Goal: Transaction & Acquisition: Download file/media

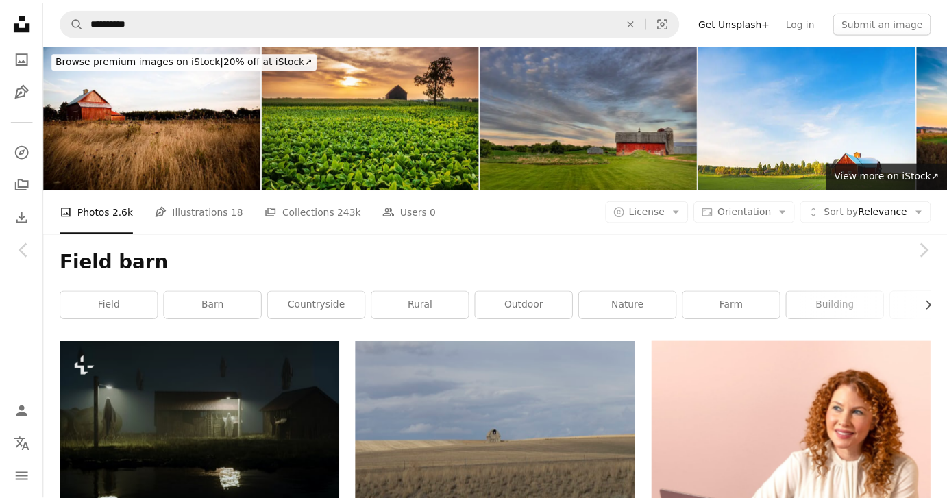
scroll to position [19637, 0]
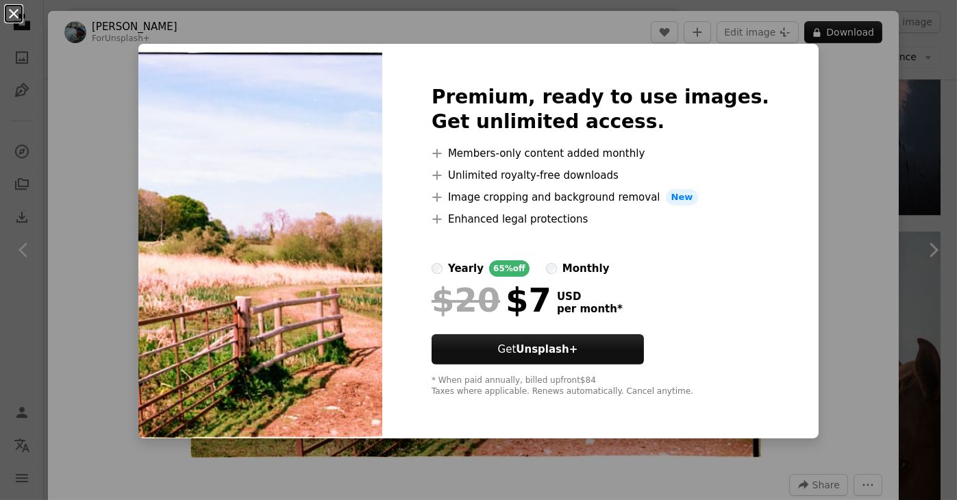
click at [9, 12] on button "An X shape" at bounding box center [13, 13] width 16 height 16
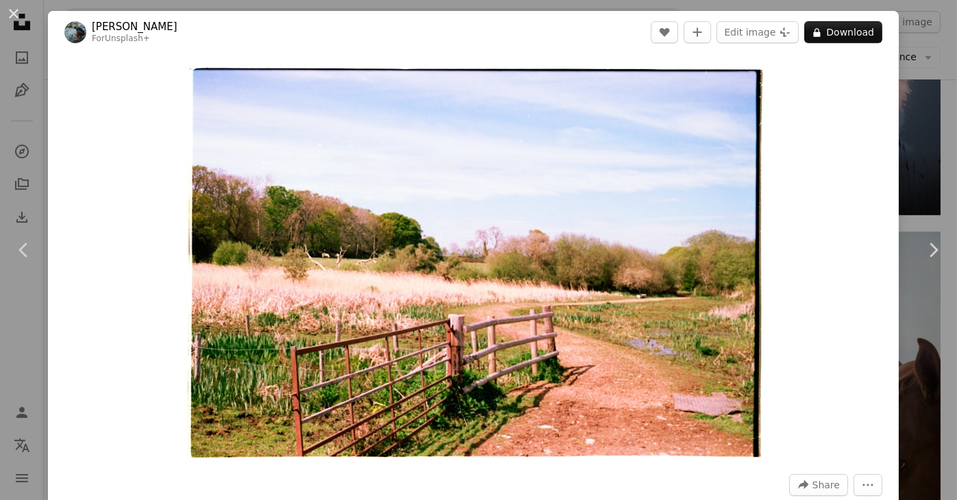
click at [44, 162] on div "An X shape Chevron left Chevron right [PERSON_NAME] For Unsplash+ A heart A plu…" at bounding box center [478, 250] width 957 height 500
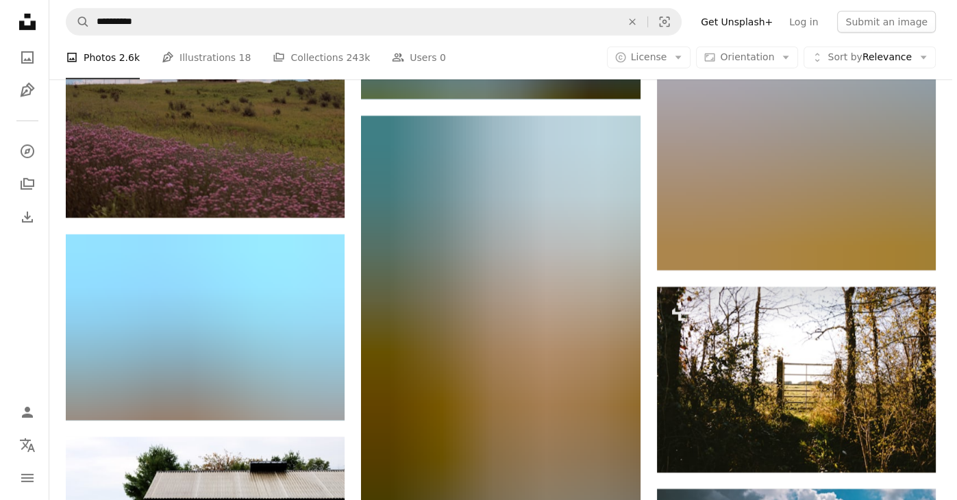
scroll to position [25247, 0]
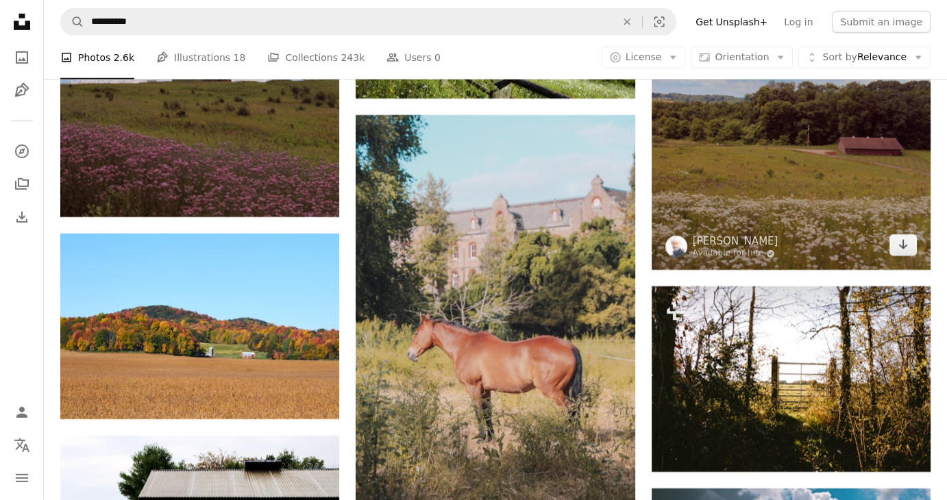
click at [745, 186] on img at bounding box center [790, 60] width 279 height 419
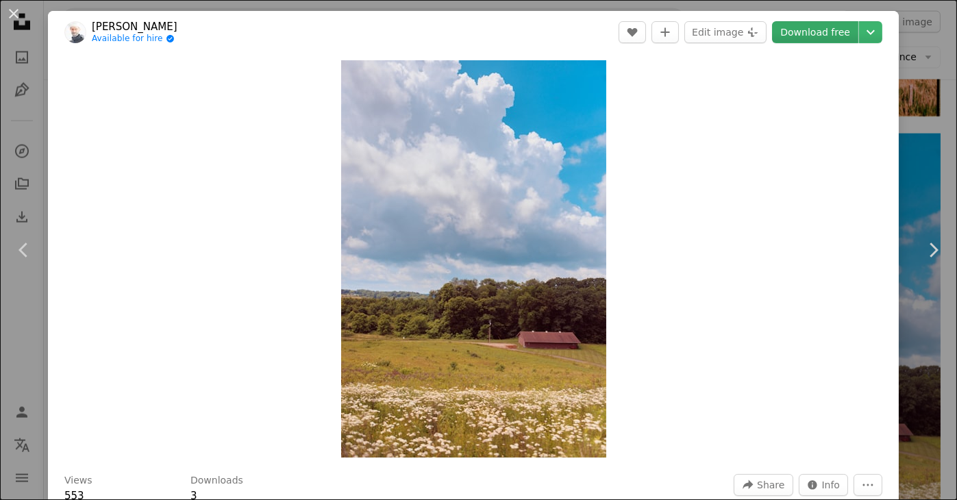
click at [798, 29] on link "Download free" at bounding box center [815, 32] width 86 height 22
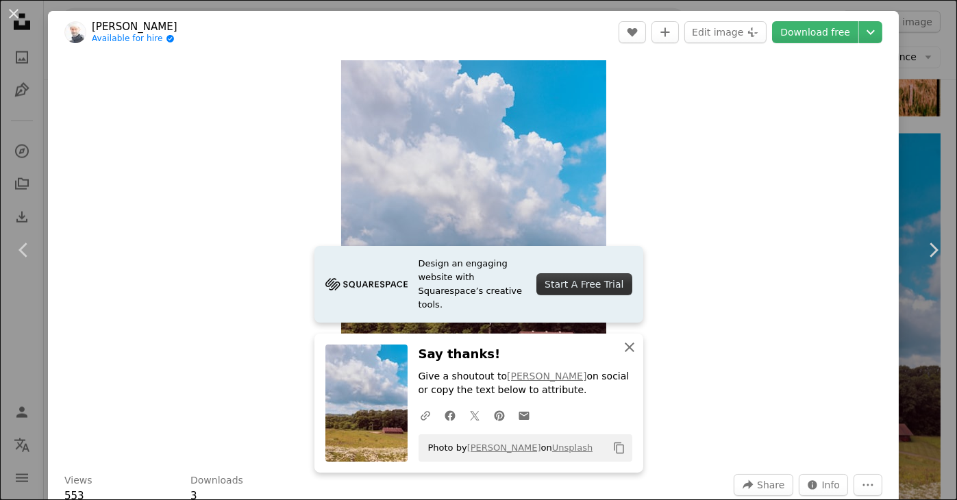
click at [625, 345] on icon "button" at bounding box center [630, 348] width 10 height 10
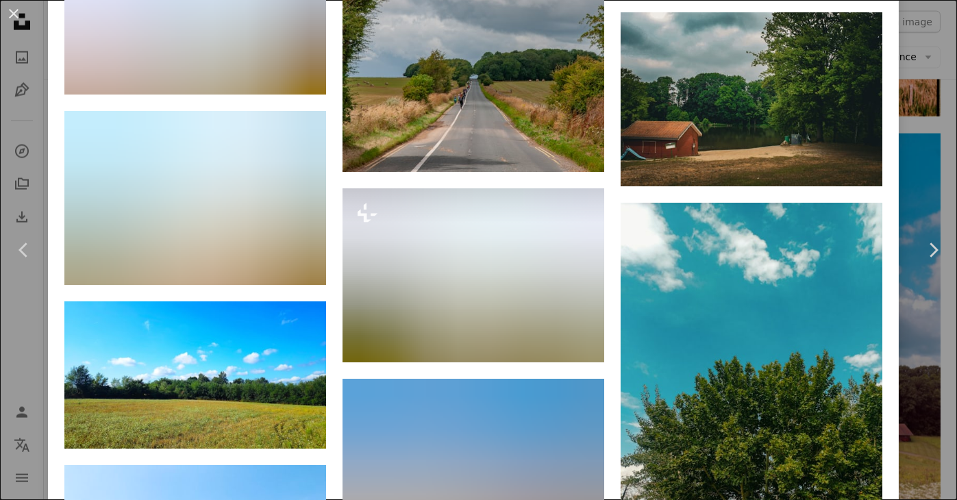
scroll to position [4780, 0]
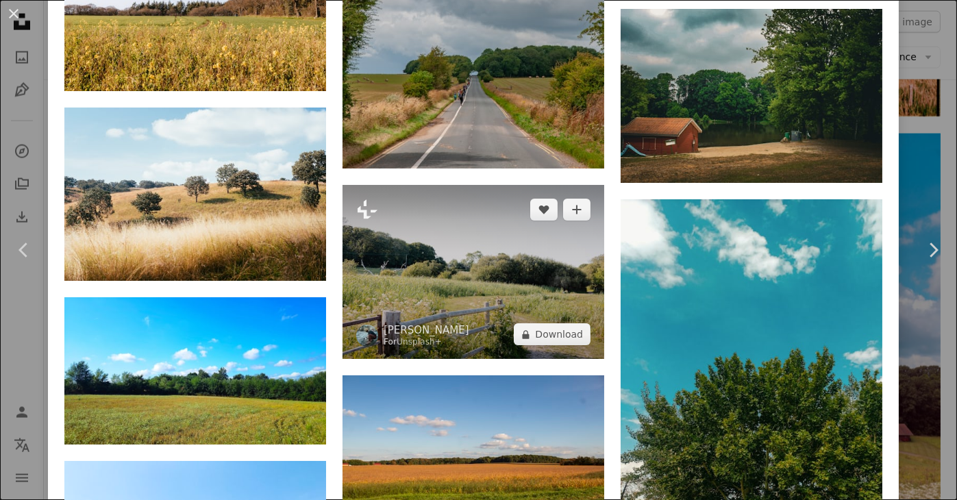
click at [482, 224] on img at bounding box center [474, 272] width 262 height 174
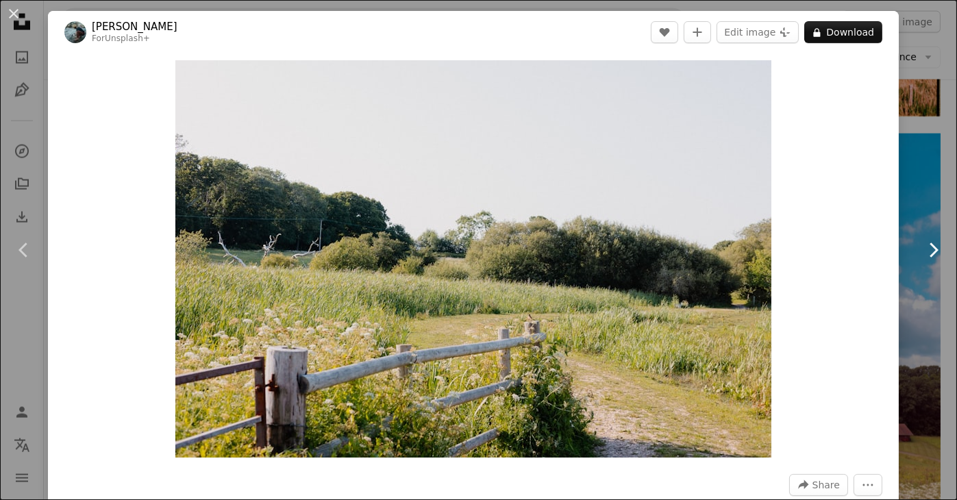
click at [909, 221] on link "Chevron right" at bounding box center [933, 250] width 48 height 132
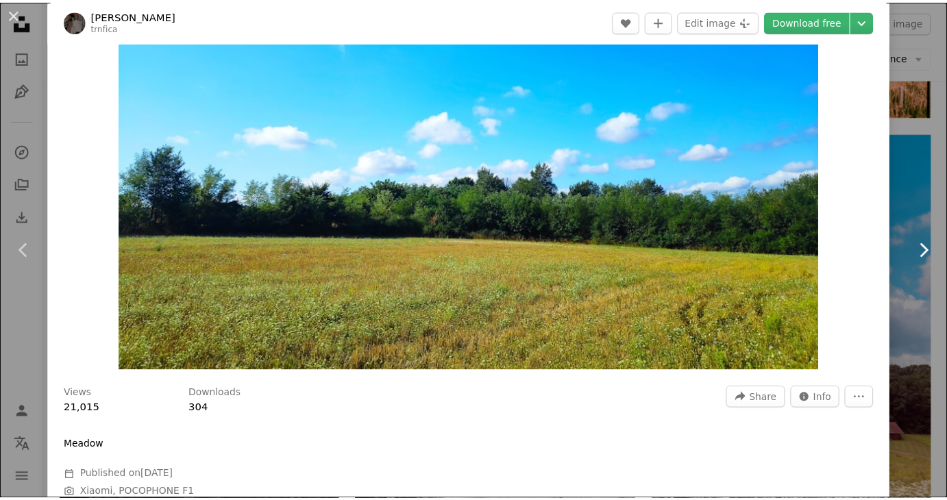
scroll to position [88, 0]
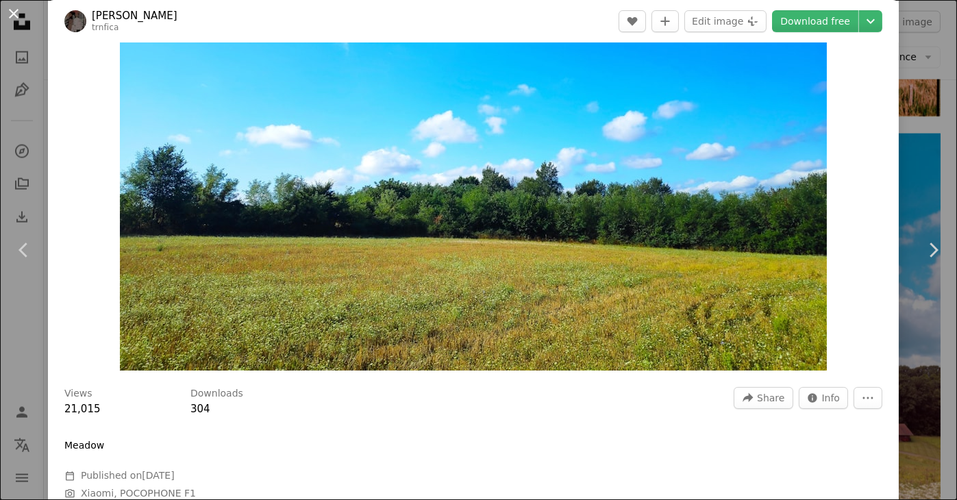
click at [20, 12] on button "An X shape" at bounding box center [13, 13] width 16 height 16
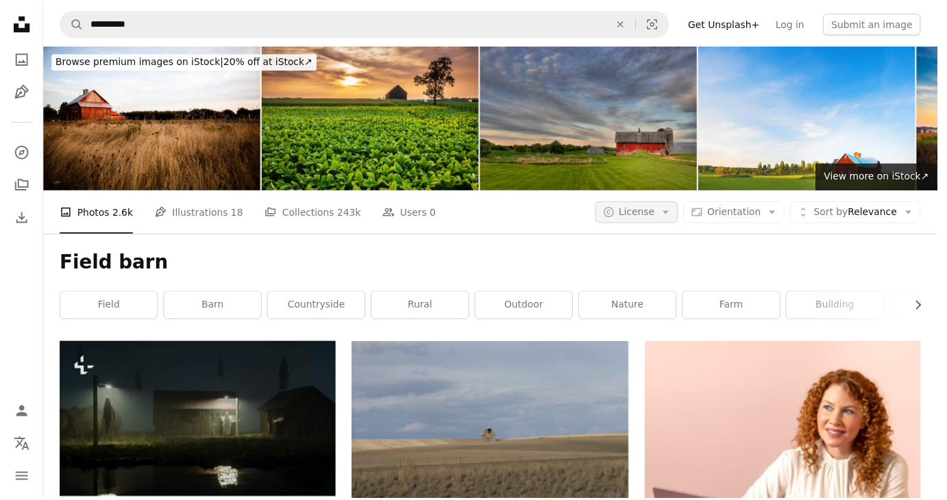
scroll to position [25280, 0]
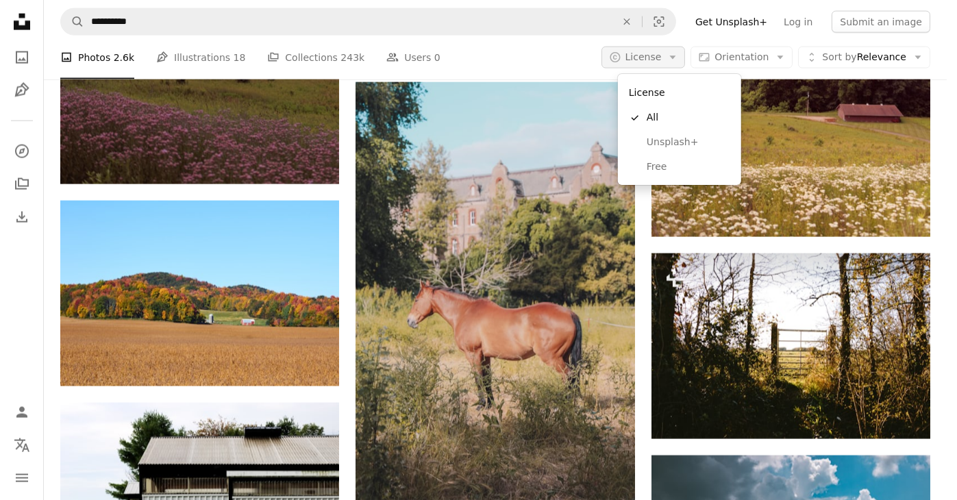
click at [675, 61] on button "A copyright icon © License Arrow down" at bounding box center [643, 58] width 84 height 22
click at [669, 166] on span "Free" at bounding box center [689, 167] width 84 height 14
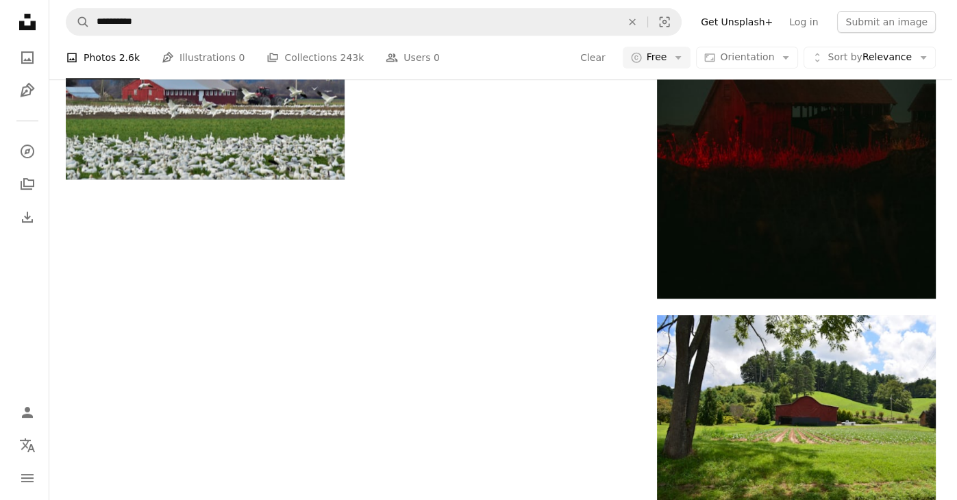
scroll to position [3845, 0]
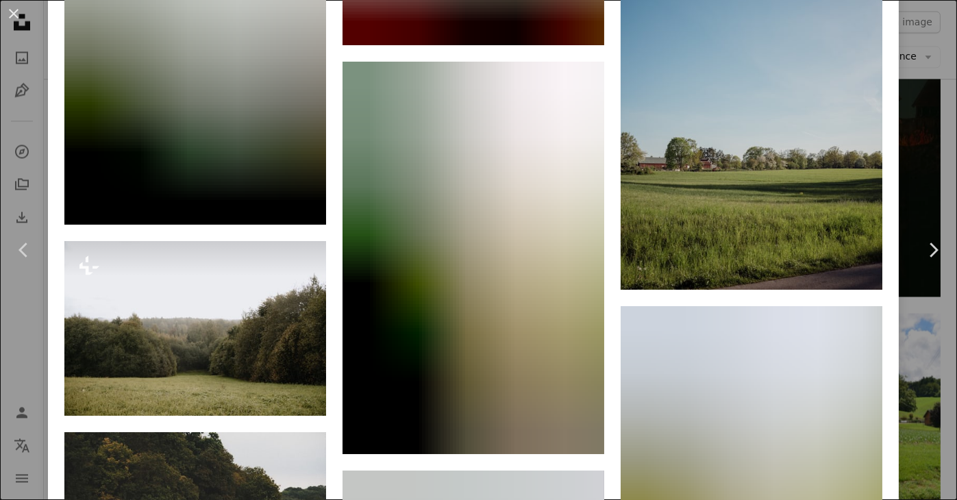
scroll to position [2252, 0]
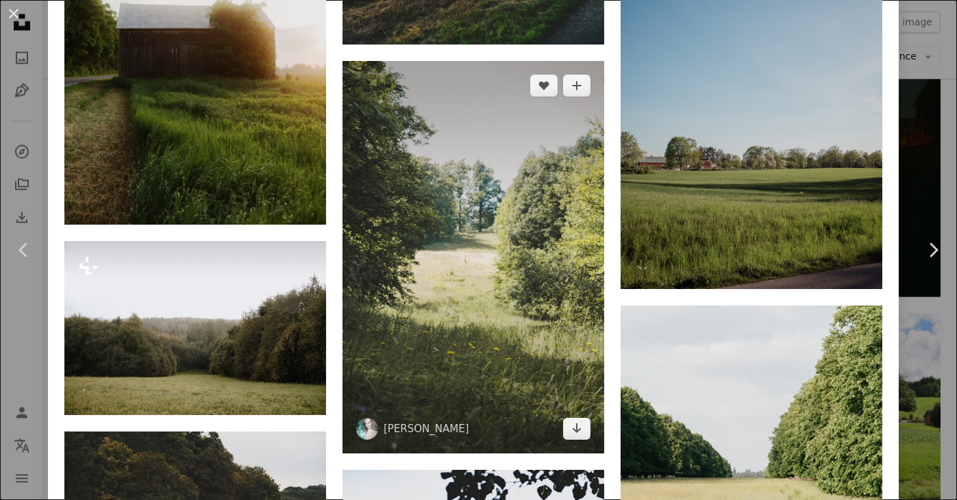
click at [530, 276] on img at bounding box center [474, 257] width 262 height 393
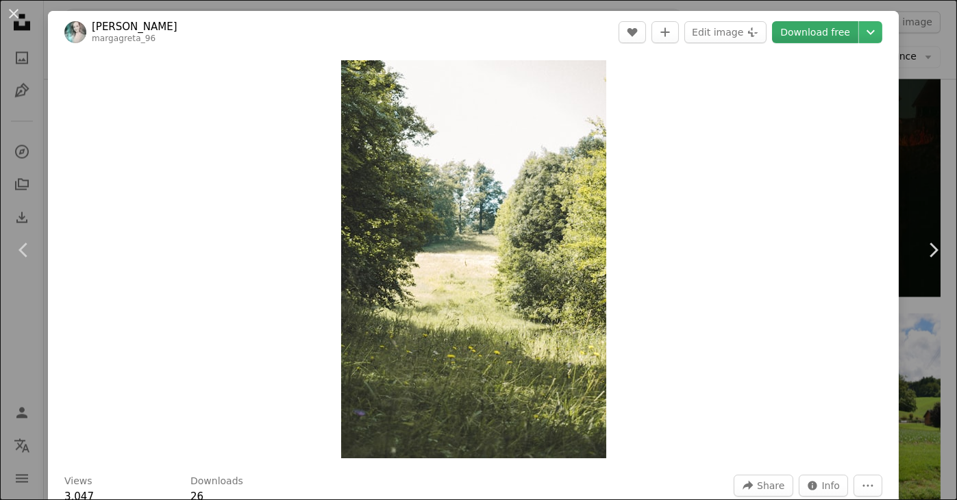
click at [795, 38] on link "Download free" at bounding box center [815, 32] width 86 height 22
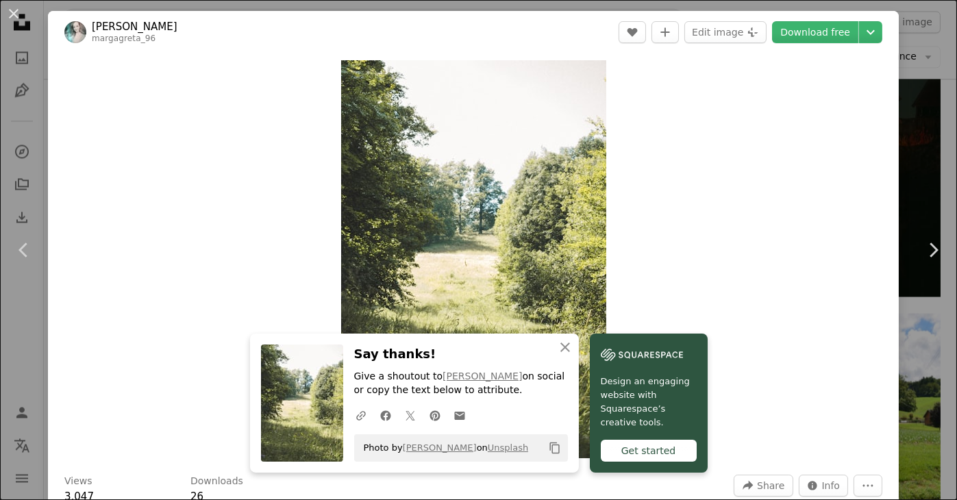
click at [910, 165] on div "An X shape Chevron left Chevron right An X shape Close Say thanks! Give a shout…" at bounding box center [478, 250] width 957 height 500
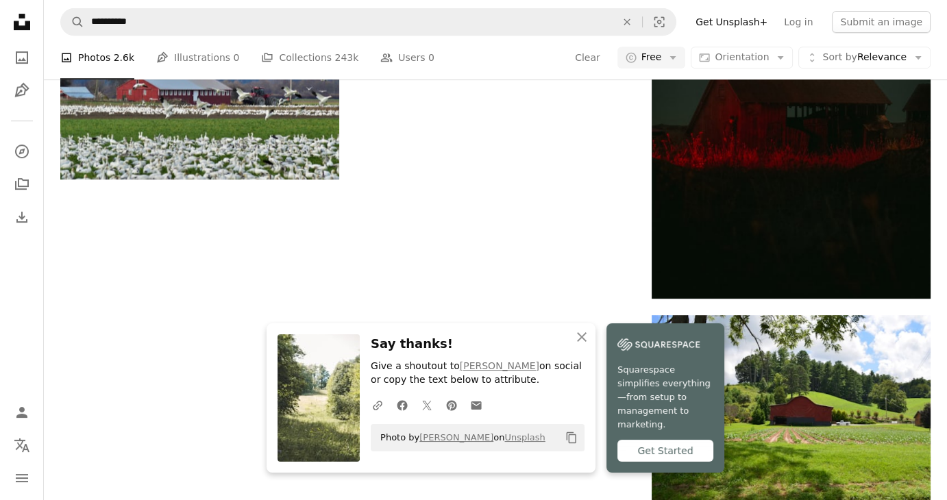
scroll to position [4183, 0]
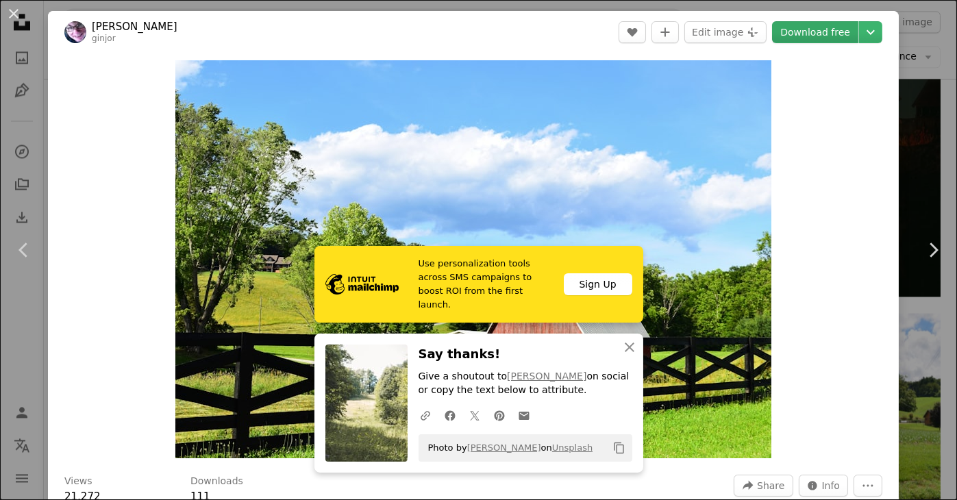
click at [793, 36] on link "Download free" at bounding box center [815, 32] width 86 height 22
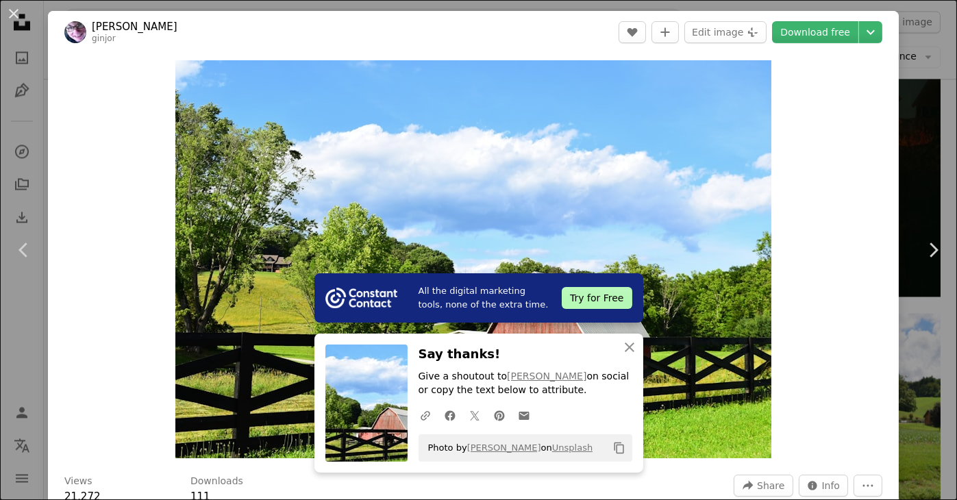
click at [900, 87] on div "An X shape Chevron left Chevron right All the digital marketing tools, none of …" at bounding box center [478, 250] width 957 height 500
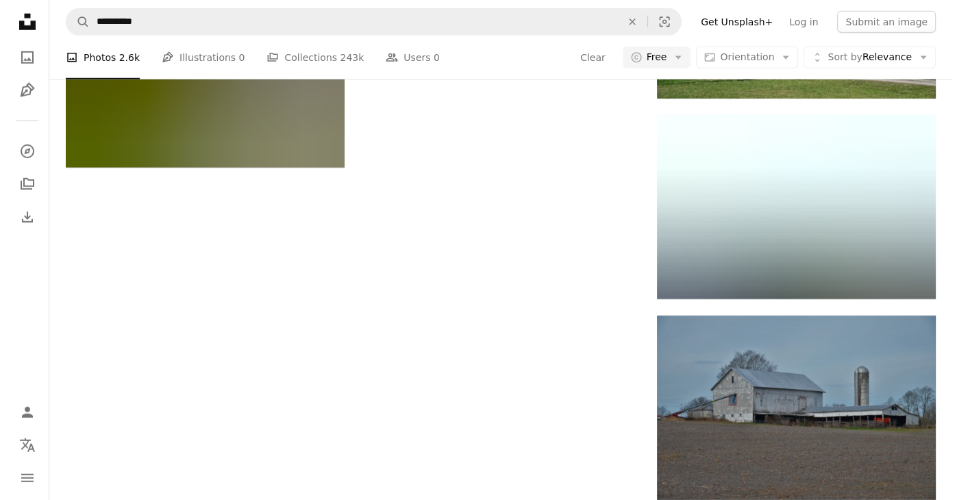
scroll to position [21181, 0]
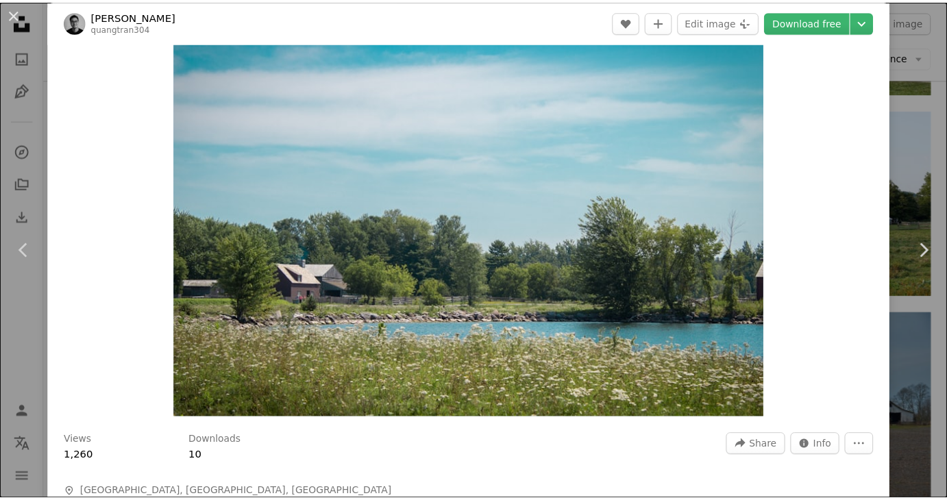
scroll to position [40, 0]
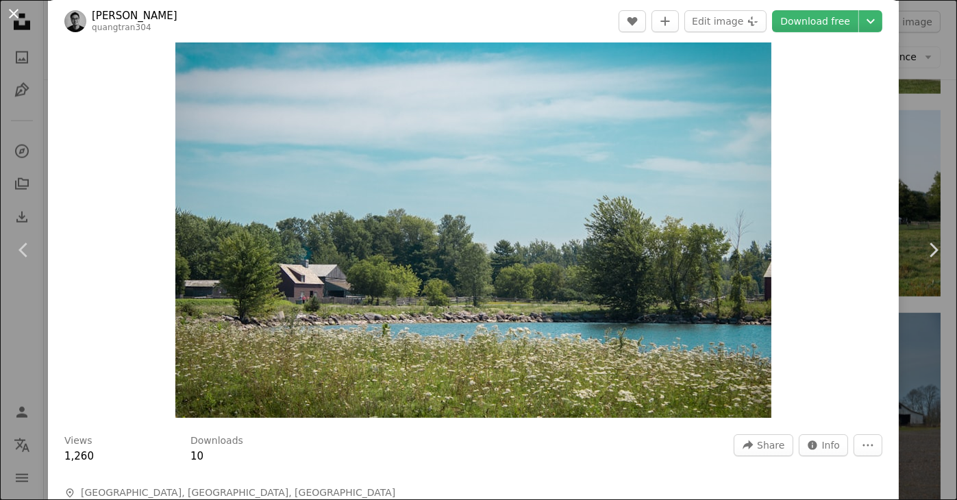
click at [16, 16] on button "An X shape" at bounding box center [13, 13] width 16 height 16
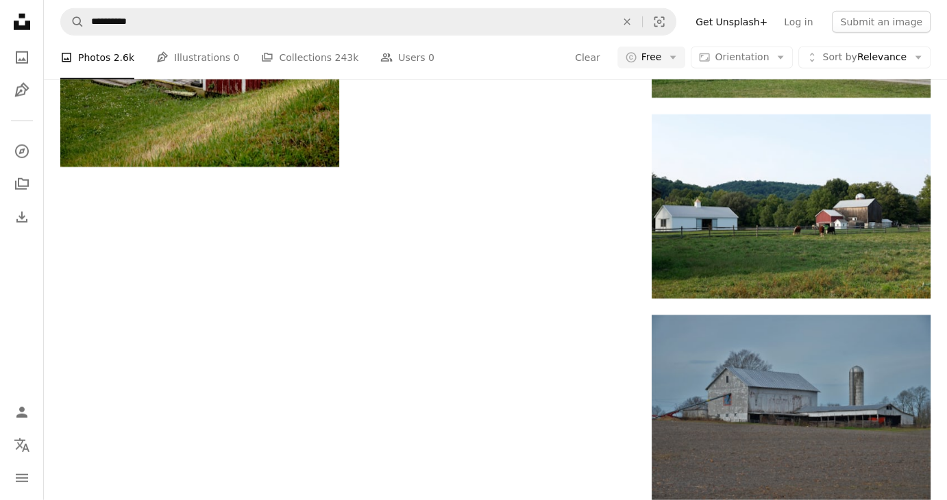
scroll to position [21637, 0]
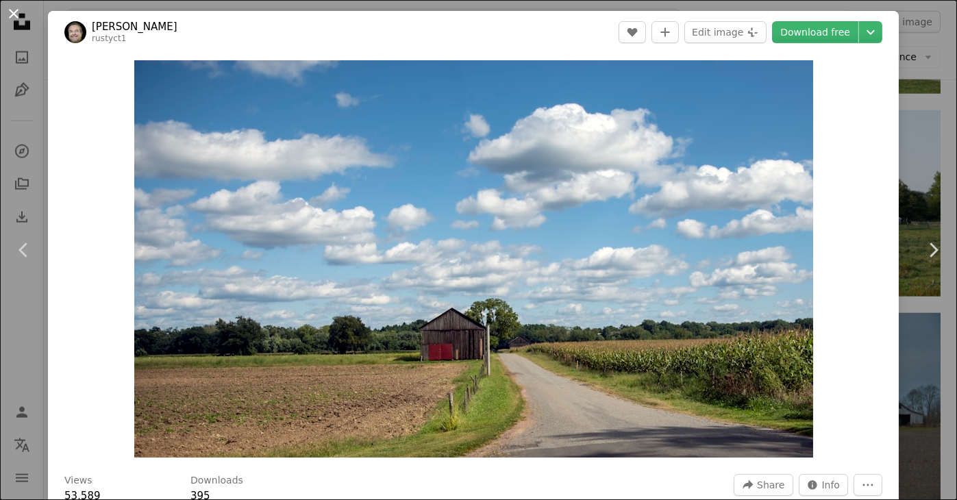
click at [10, 10] on button "An X shape" at bounding box center [13, 13] width 16 height 16
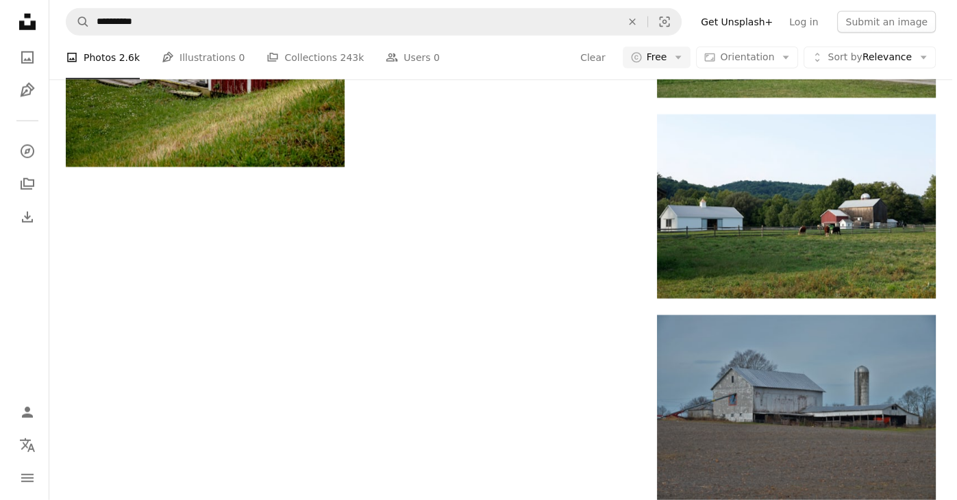
scroll to position [22891, 0]
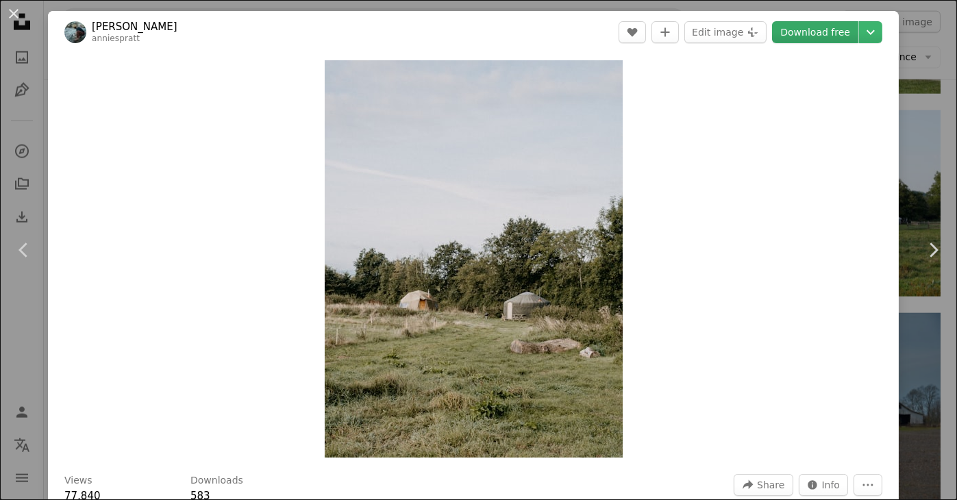
click at [796, 36] on link "Download free" at bounding box center [815, 32] width 86 height 22
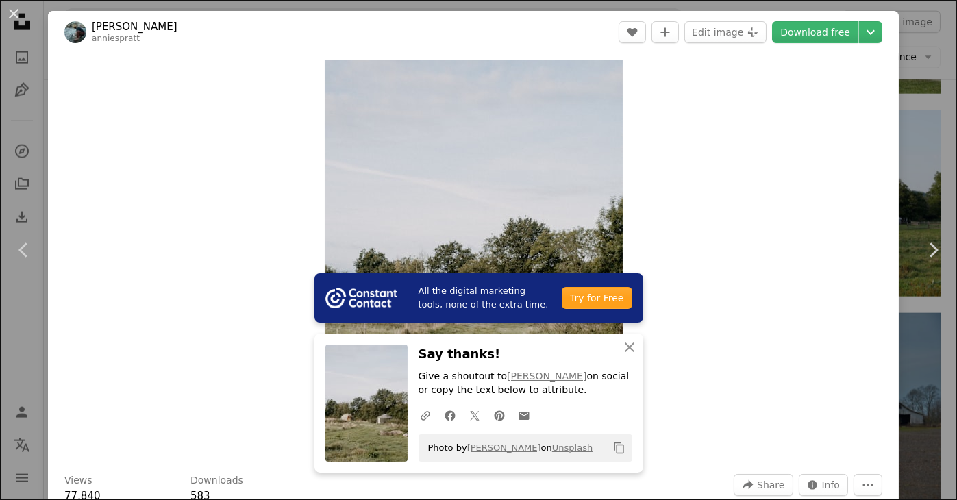
click at [114, 28] on link "[PERSON_NAME]" at bounding box center [135, 27] width 86 height 14
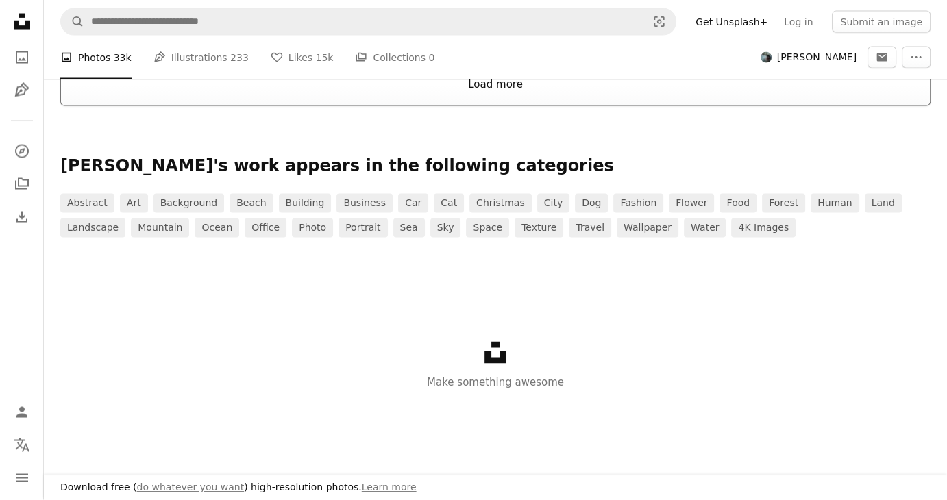
scroll to position [2598, 0]
click at [179, 106] on button "Load more" at bounding box center [495, 84] width 870 height 44
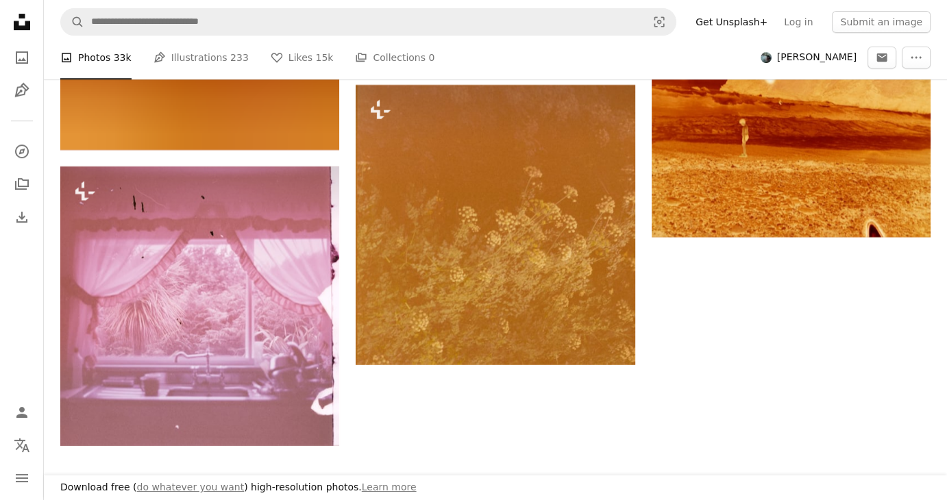
scroll to position [3711, 0]
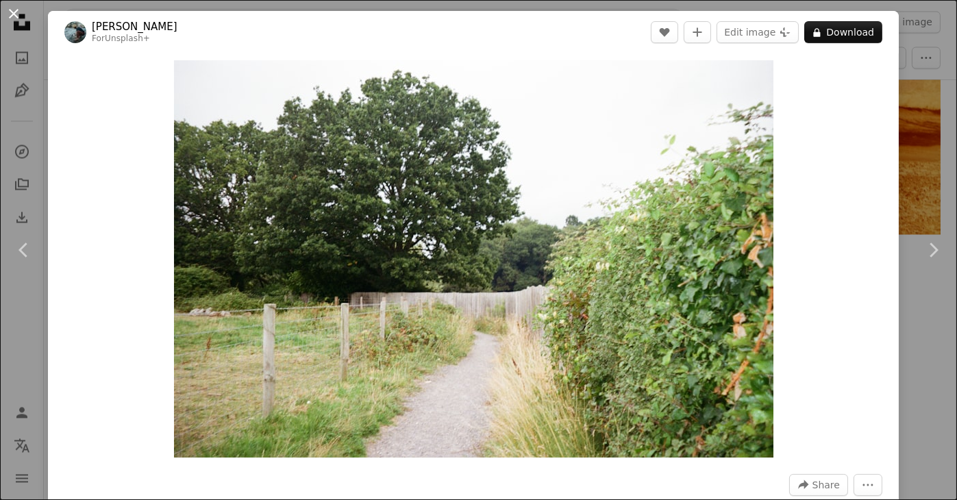
click at [14, 10] on button "An X shape" at bounding box center [13, 13] width 16 height 16
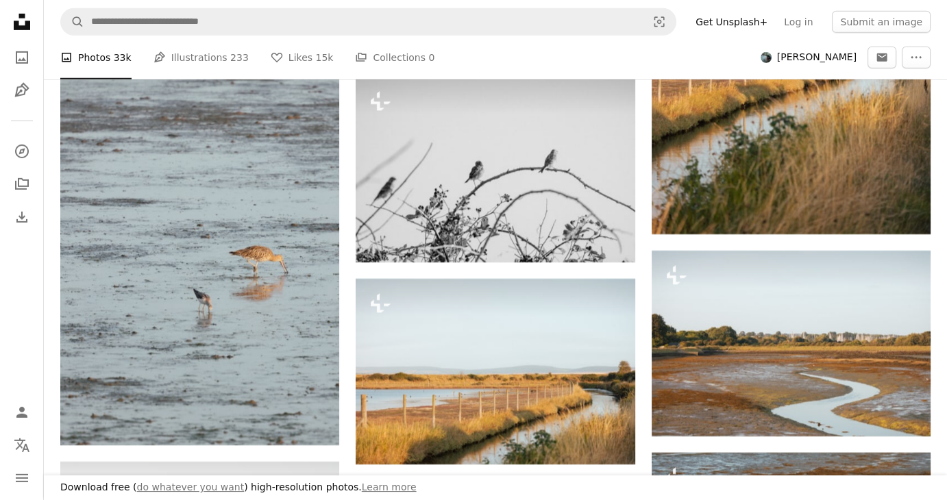
scroll to position [36997, 0]
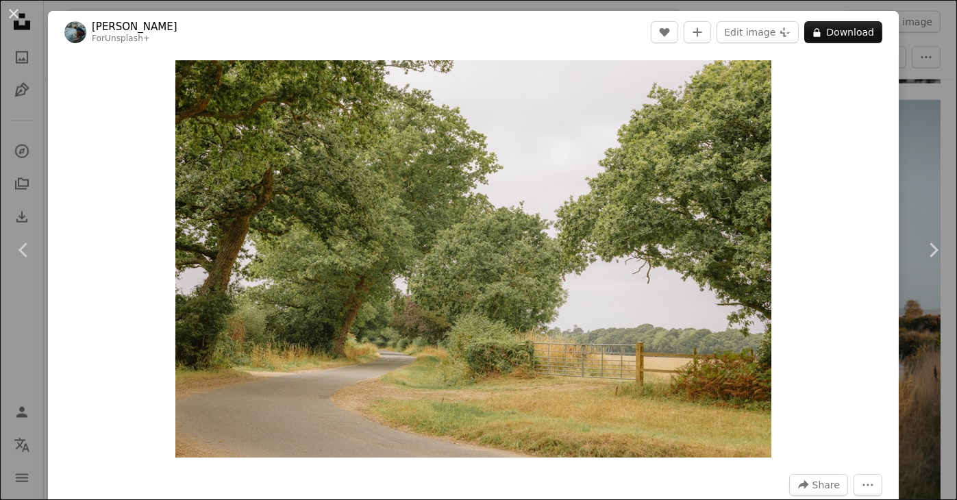
click at [908, 153] on div "An X shape Chevron left Chevron right [PERSON_NAME] For Unsplash+ A heart A plu…" at bounding box center [478, 250] width 957 height 500
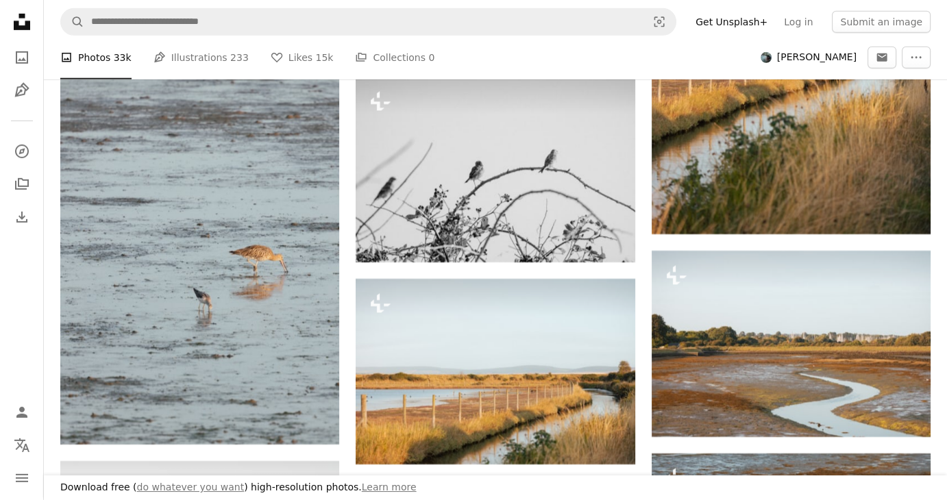
scroll to position [50429, 0]
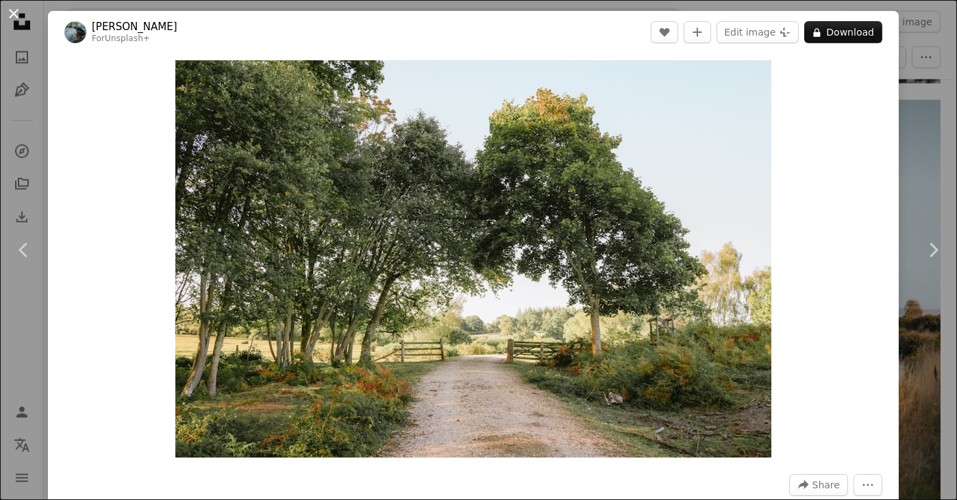
click at [10, 12] on button "An X shape" at bounding box center [13, 13] width 16 height 16
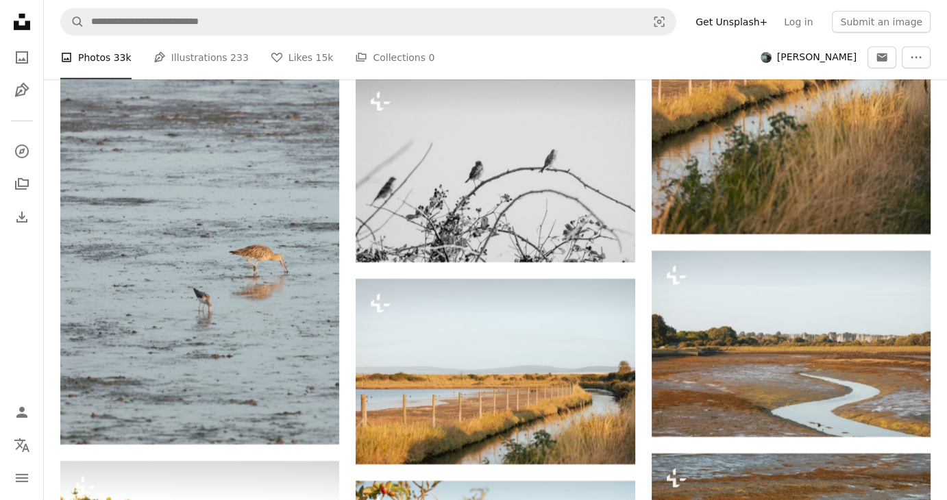
scroll to position [58174, 0]
